Goal: Task Accomplishment & Management: Manage account settings

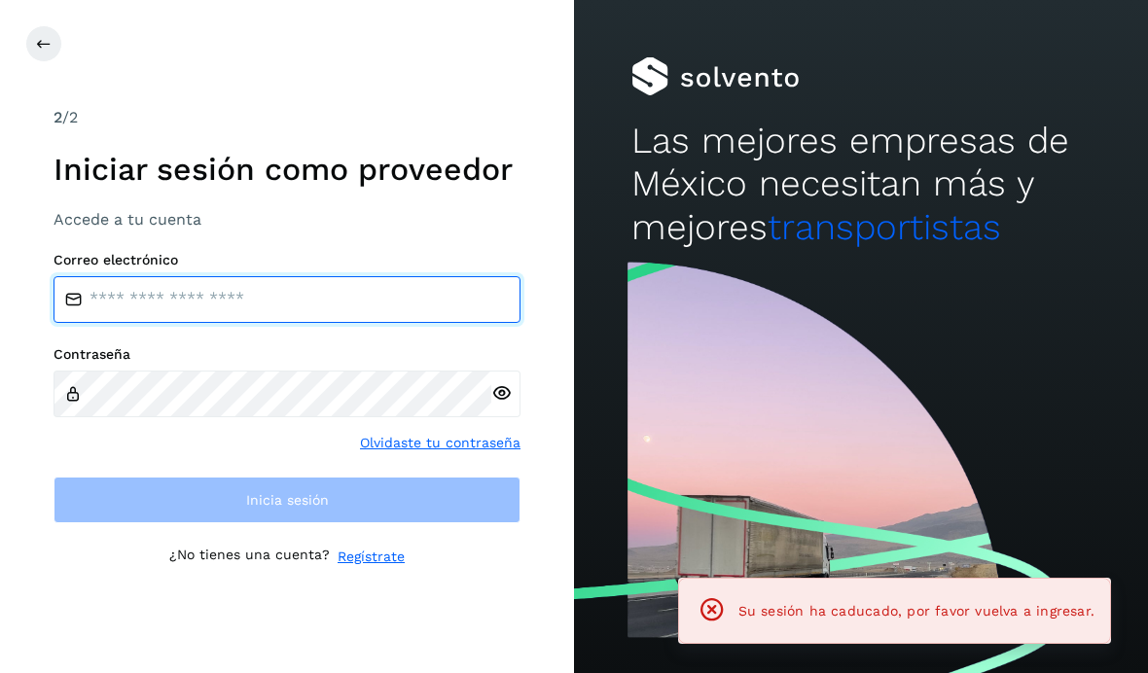
click at [384, 323] on input "email" at bounding box center [287, 299] width 467 height 47
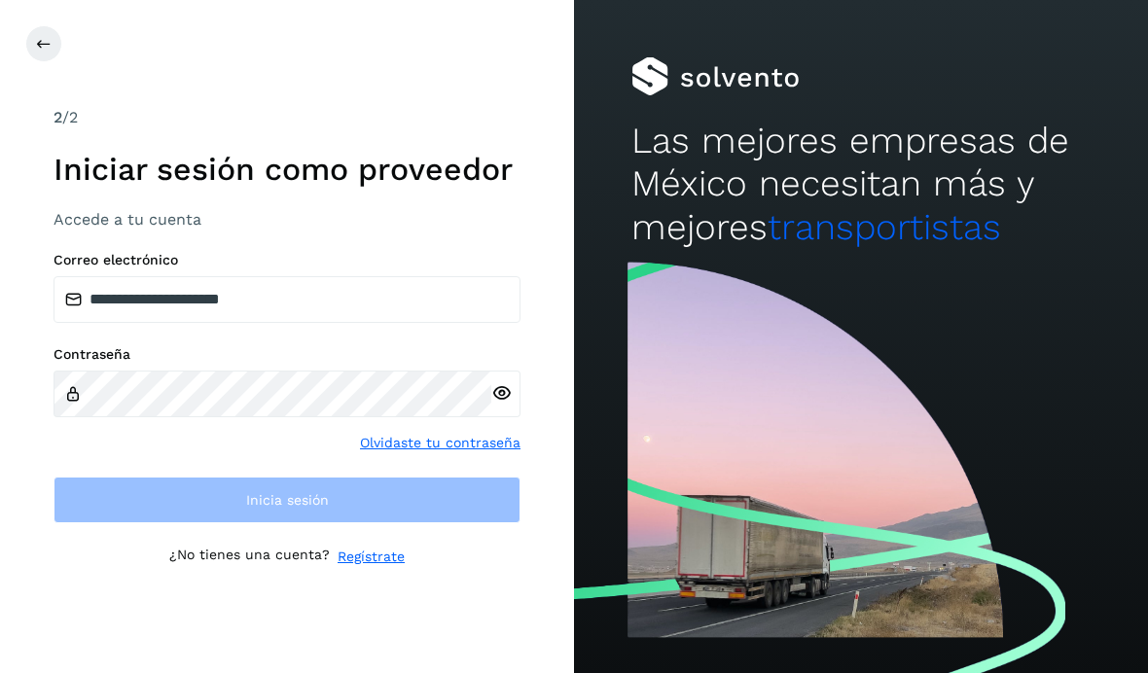
type input "**********"
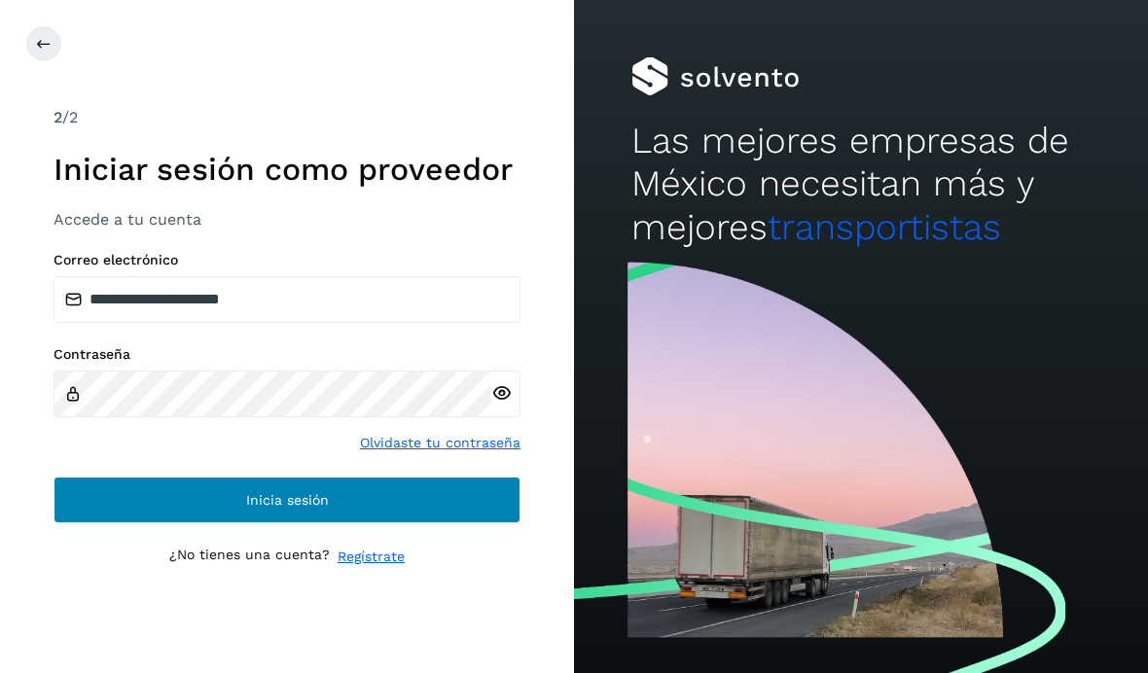
click at [120, 523] on button "Inicia sesión" at bounding box center [287, 500] width 467 height 47
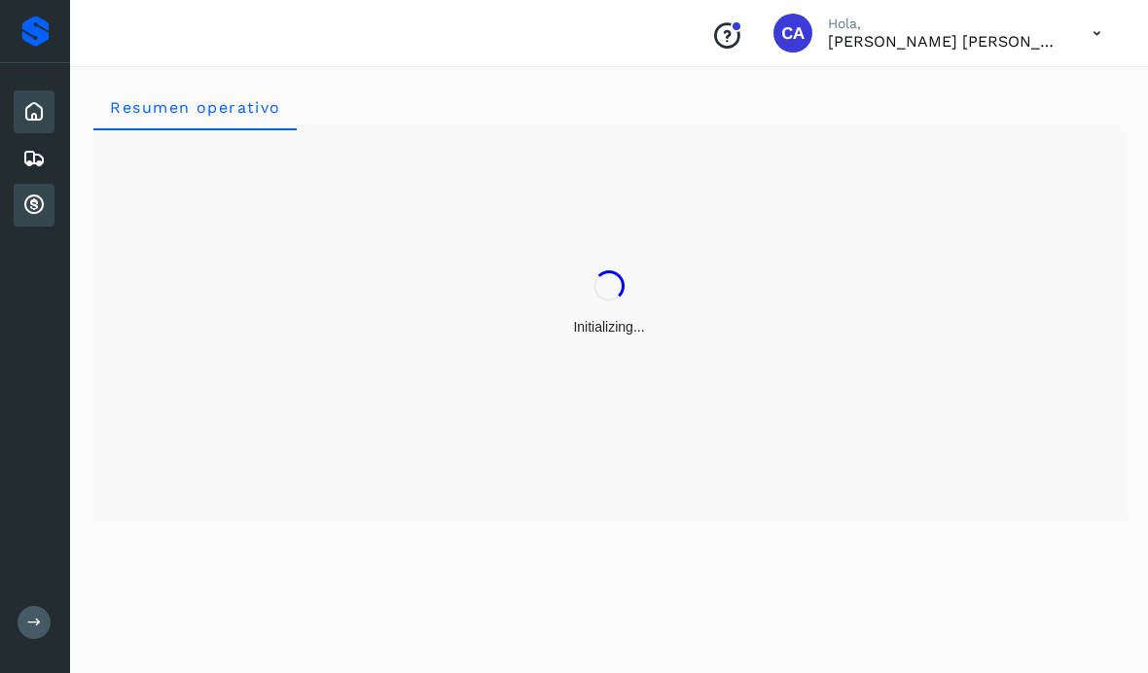
click at [43, 204] on icon at bounding box center [33, 205] width 23 height 23
